Goal: Task Accomplishment & Management: Complete application form

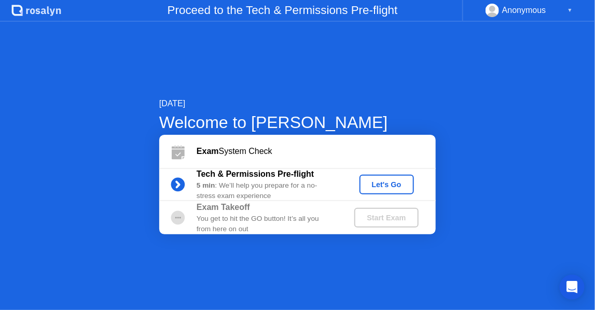
click at [347, 167] on div "Exam System Check" at bounding box center [297, 151] width 277 height 33
click at [372, 181] on div "Let's Go" at bounding box center [387, 185] width 46 height 8
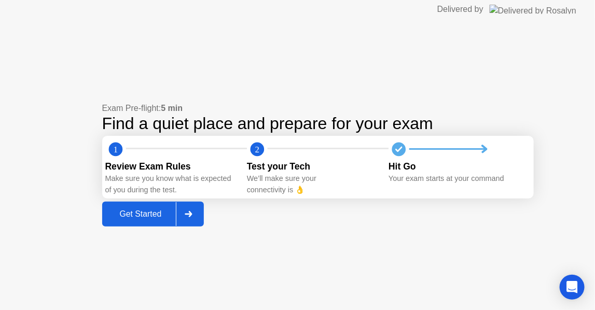
click at [153, 214] on div "Get Started" at bounding box center [140, 214] width 71 height 9
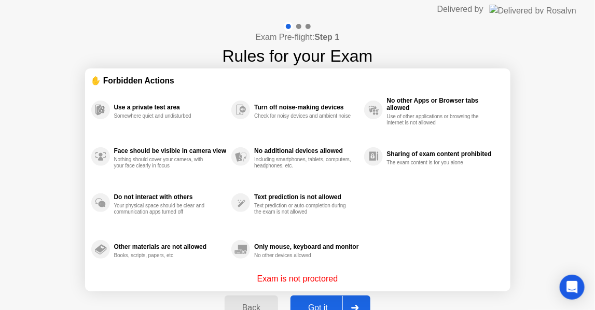
click at [24, 159] on div "Exam Pre-flight: Step 1 Rules for your Exam ✋ Forbidden Actions Use a private t…" at bounding box center [297, 173] width 595 height 309
click at [332, 304] on div "Got it" at bounding box center [318, 308] width 49 height 9
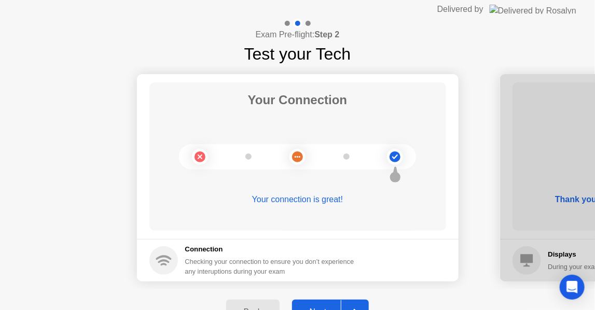
click at [310, 304] on button "Next" at bounding box center [330, 312] width 77 height 25
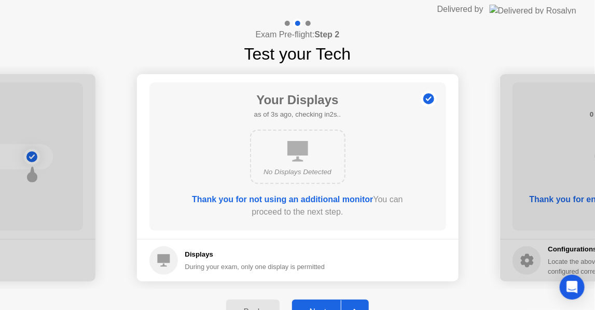
click at [325, 301] on button "Next" at bounding box center [330, 312] width 77 height 25
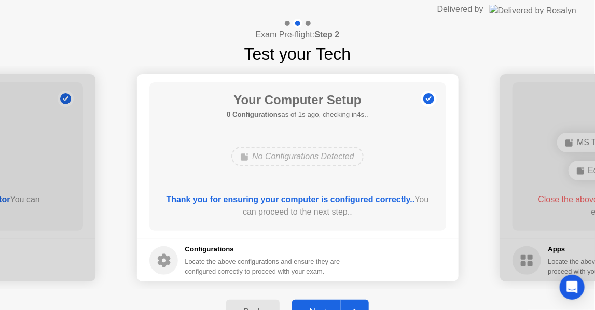
click at [326, 303] on button "Next" at bounding box center [330, 312] width 77 height 25
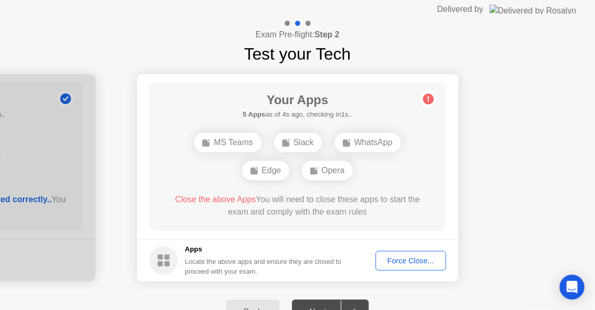
click at [264, 304] on button "Back" at bounding box center [252, 312] width 53 height 25
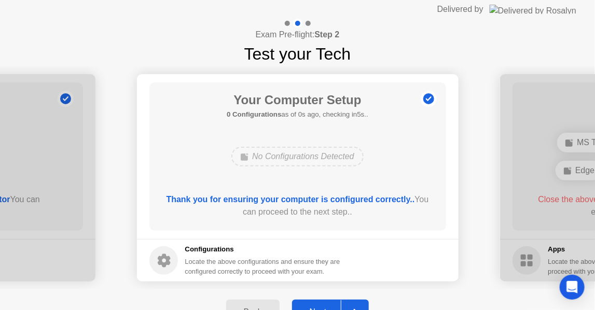
click at [328, 303] on button "Next" at bounding box center [330, 312] width 77 height 25
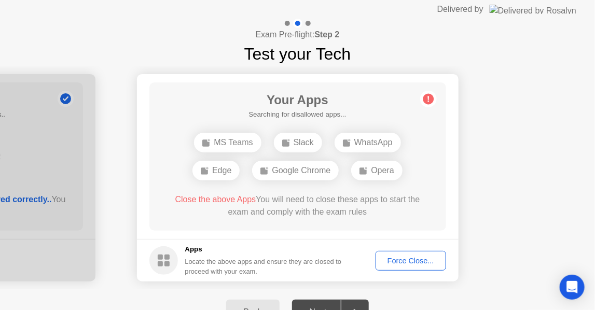
click at [391, 261] on div "Force Close..." at bounding box center [410, 261] width 63 height 8
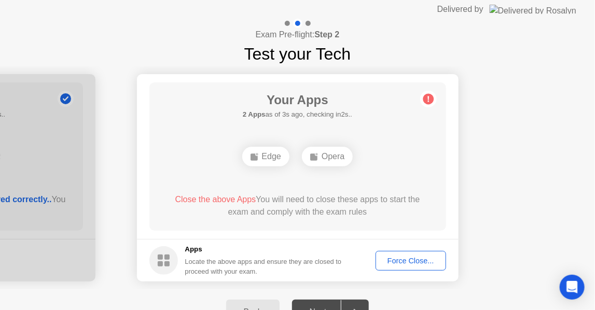
click at [271, 161] on div "Edge" at bounding box center [265, 157] width 47 height 20
click at [402, 267] on button "Force Close..." at bounding box center [411, 261] width 71 height 20
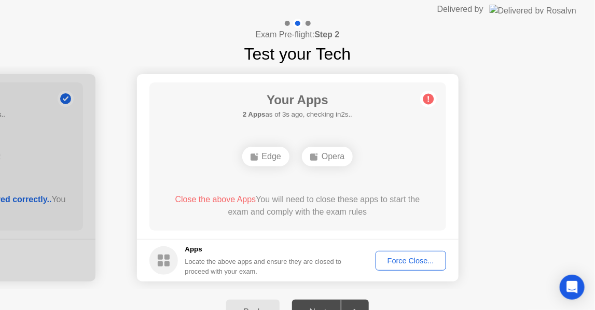
click at [277, 159] on div "Edge" at bounding box center [265, 157] width 47 height 20
drag, startPoint x: 242, startPoint y: 261, endPoint x: 224, endPoint y: 257, distance: 18.5
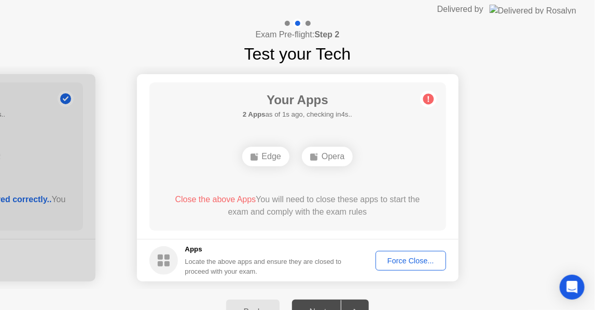
click at [241, 261] on div "Locate the above apps and ensure they are closed to proceed with your exam." at bounding box center [263, 267] width 157 height 20
drag, startPoint x: 180, startPoint y: 243, endPoint x: 169, endPoint y: 253, distance: 15.1
click at [178, 248] on footer "Apps Locate the above apps and ensure they are closed to proceed with your exam…" at bounding box center [298, 260] width 322 height 43
click at [159, 263] on rect at bounding box center [160, 264] width 5 height 5
click at [299, 157] on div "WhatsApp" at bounding box center [308, 157] width 66 height 20
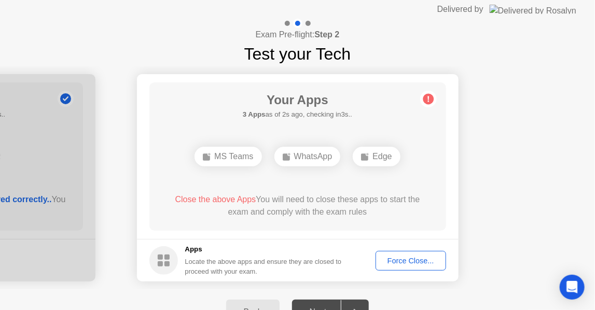
click at [299, 157] on div "WhatsApp" at bounding box center [308, 157] width 66 height 20
click at [400, 270] on button "Force Close..." at bounding box center [411, 261] width 71 height 20
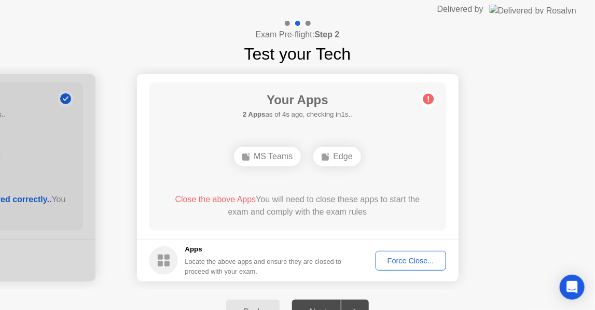
click at [383, 259] on div "Force Close..." at bounding box center [410, 261] width 63 height 8
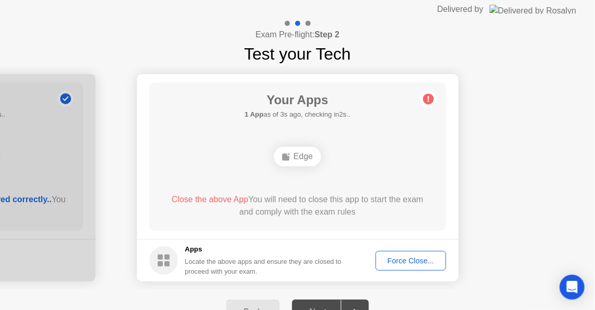
click at [390, 263] on div "Force Close..." at bounding box center [410, 261] width 63 height 8
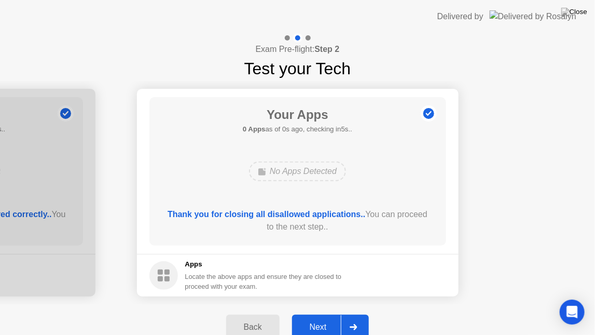
click at [317, 310] on div "Next" at bounding box center [318, 326] width 46 height 9
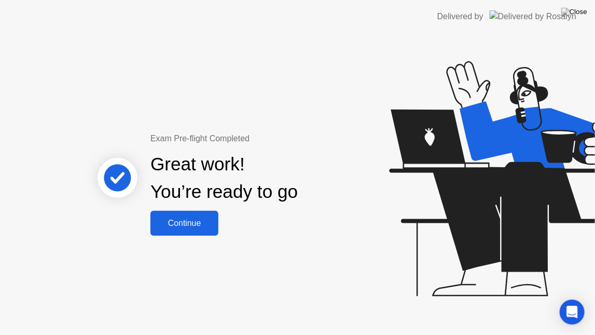
click at [206, 227] on div "Continue" at bounding box center [185, 223] width 62 height 9
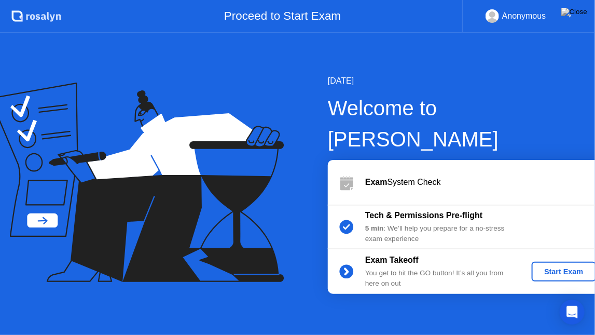
click at [541, 267] on div "Start Exam" at bounding box center [564, 271] width 56 height 8
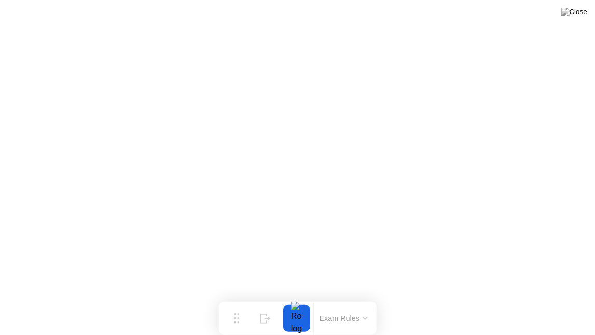
click at [573, 18] on button at bounding box center [574, 11] width 31 height 13
click at [579, 16] on img at bounding box center [575, 12] width 26 height 8
click at [586, 5] on button at bounding box center [574, 11] width 31 height 13
